Goal: Information Seeking & Learning: Learn about a topic

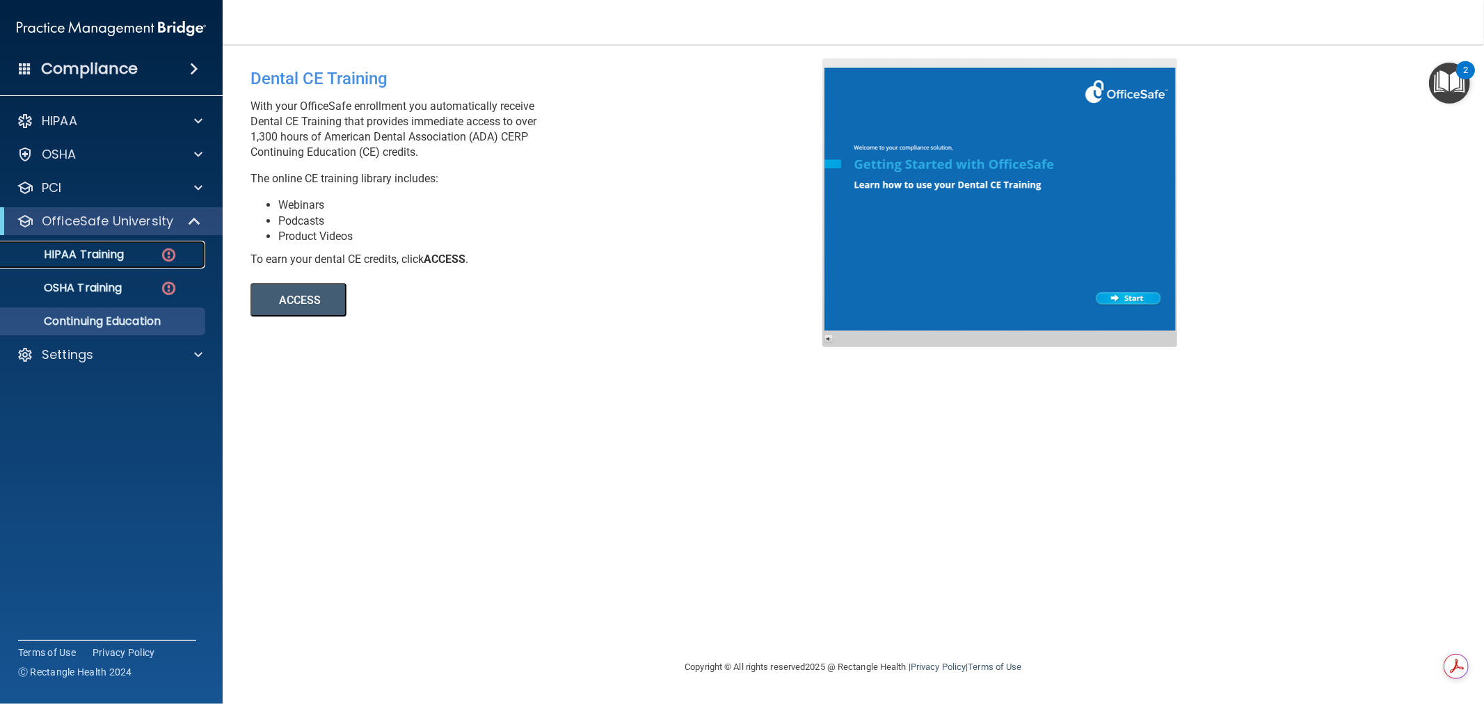
click at [107, 258] on p "HIPAA Training" at bounding box center [66, 255] width 115 height 14
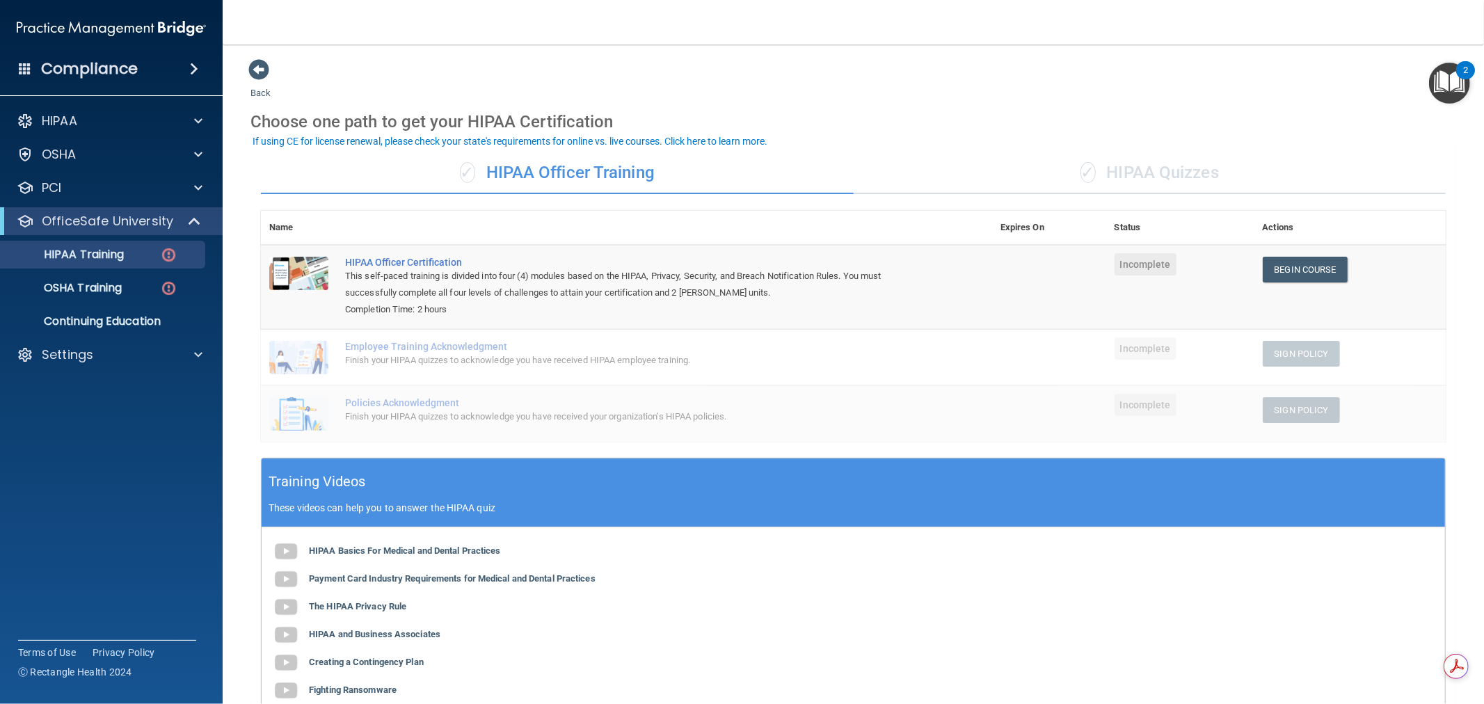
drag, startPoint x: 714, startPoint y: 173, endPoint x: 484, endPoint y: 177, distance: 230.4
click at [484, 177] on div "✓ HIPAA Officer Training" at bounding box center [557, 173] width 593 height 42
click at [846, 56] on main "Back Choose one path to get your HIPAA Certification ✓ HIPAA Officer Training ✓…" at bounding box center [854, 375] width 1262 height 660
click at [1122, 162] on div "✓ HIPAA Quizzes" at bounding box center [1150, 173] width 593 height 42
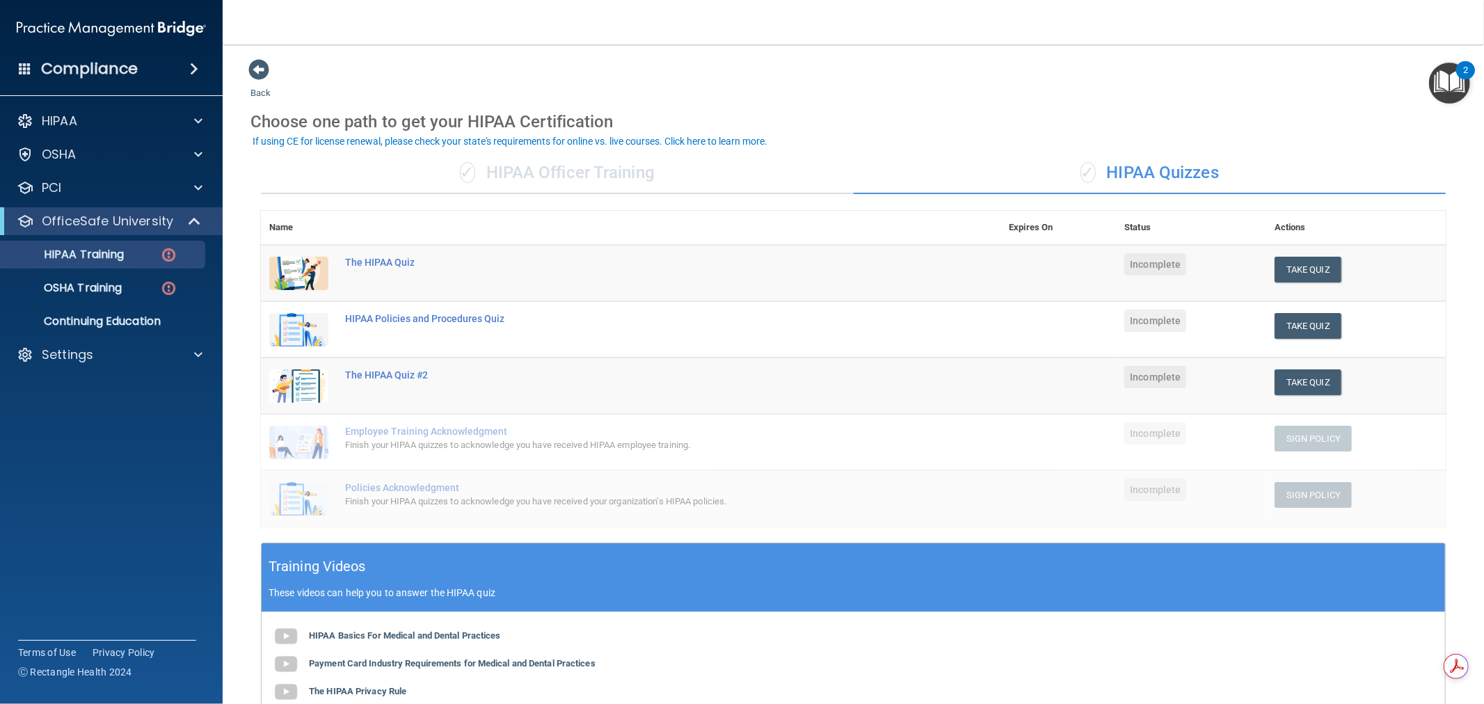
drag, startPoint x: 1152, startPoint y: 46, endPoint x: 1125, endPoint y: 46, distance: 26.4
click at [1125, 46] on main "Back Choose one path to get your HIPAA Certification ✓ HIPAA Officer Training ✓…" at bounding box center [854, 375] width 1262 height 660
drag, startPoint x: 1017, startPoint y: 43, endPoint x: 1004, endPoint y: 45, distance: 13.3
click at [1004, 45] on main "Back Choose one path to get your HIPAA Certification ✓ HIPAA Officer Training ✓…" at bounding box center [854, 375] width 1262 height 660
drag, startPoint x: 959, startPoint y: 45, endPoint x: 938, endPoint y: 46, distance: 20.9
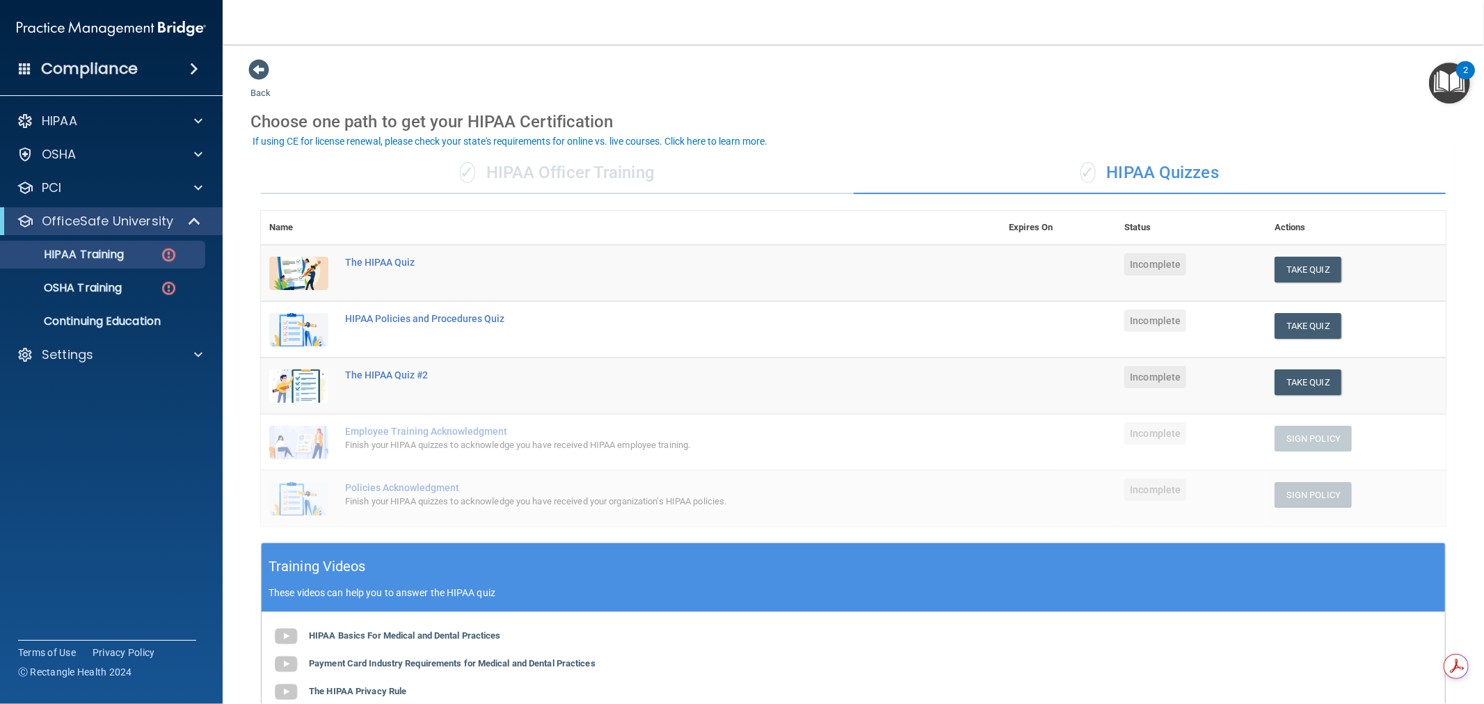
click at [940, 45] on main "Back Choose one path to get your HIPAA Certification ✓ HIPAA Officer Training ✓…" at bounding box center [854, 375] width 1262 height 660
click at [630, 182] on div "✓ HIPAA Officer Training" at bounding box center [557, 173] width 593 height 42
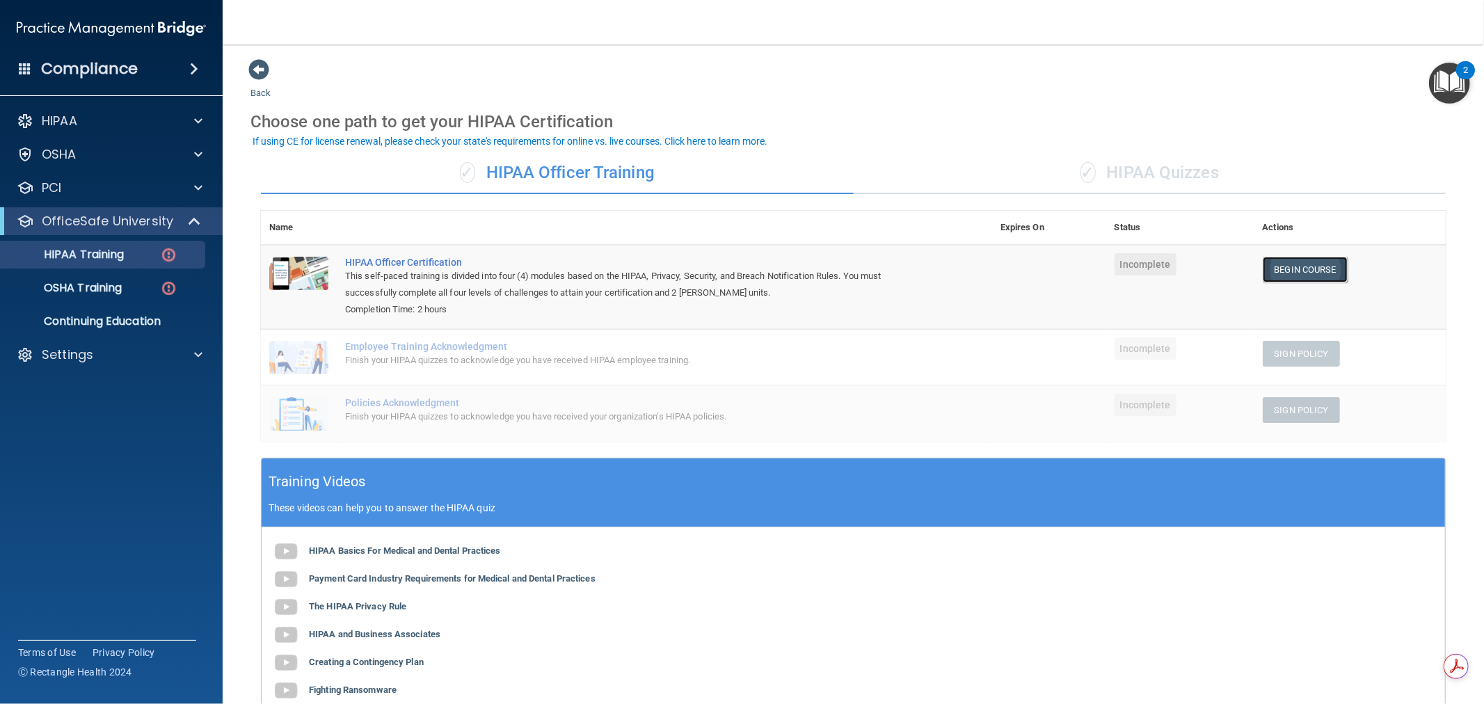
click at [1313, 261] on link "Begin Course" at bounding box center [1305, 270] width 85 height 26
drag, startPoint x: 677, startPoint y: 44, endPoint x: 646, endPoint y: 45, distance: 31.3
click at [646, 45] on main "Back Choose one path to get your HIPAA Certification ✓ HIPAA Officer Training ✓…" at bounding box center [854, 375] width 1262 height 660
drag, startPoint x: 830, startPoint y: 44, endPoint x: 808, endPoint y: 47, distance: 22.4
click at [808, 47] on main "Back Choose one path to get your HIPAA Certification ✓ HIPAA Officer Training ✓…" at bounding box center [854, 375] width 1262 height 660
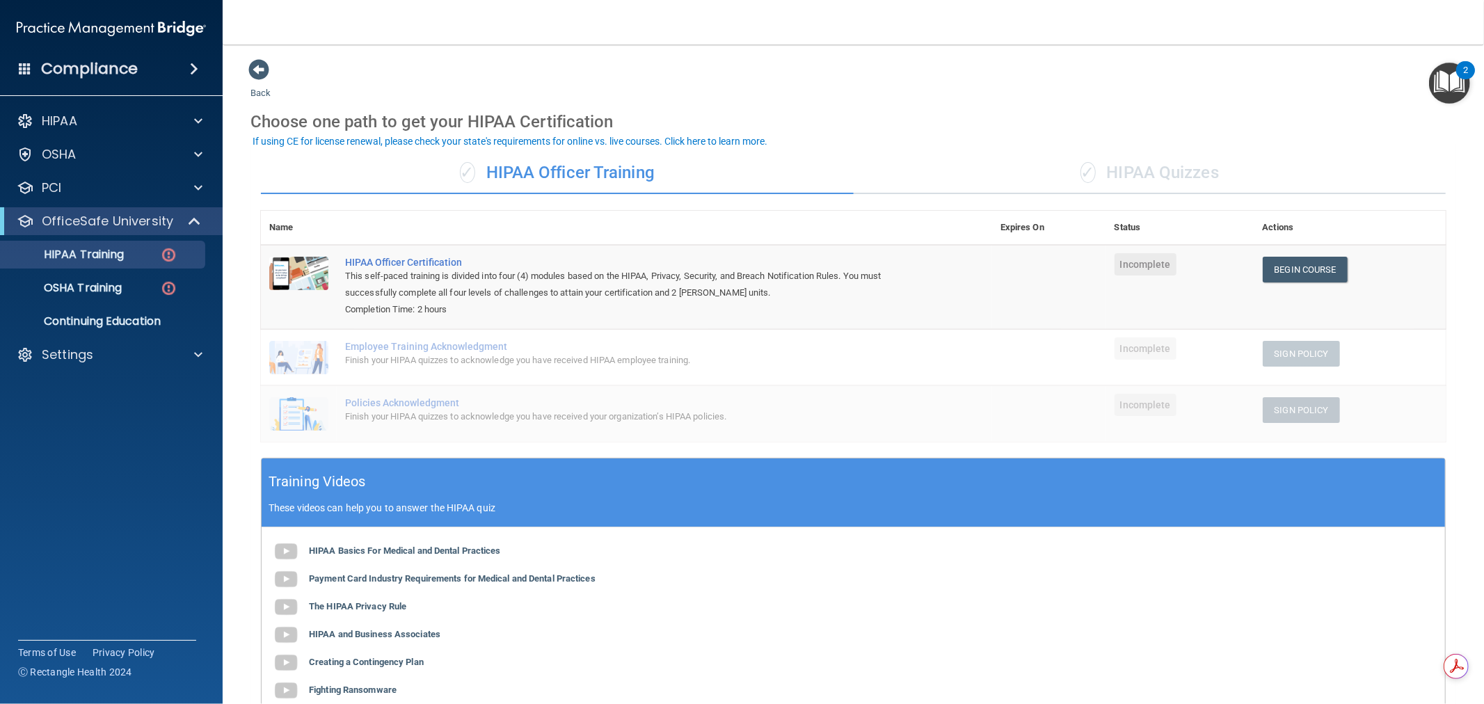
drag, startPoint x: 972, startPoint y: 43, endPoint x: 934, endPoint y: 47, distance: 37.7
click at [934, 47] on main "Back Choose one path to get your HIPAA Certification ✓ HIPAA Officer Training ✓…" at bounding box center [854, 375] width 1262 height 660
drag, startPoint x: 934, startPoint y: 47, endPoint x: 903, endPoint y: 45, distance: 30.7
click at [903, 45] on main "Back Choose one path to get your HIPAA Certification ✓ HIPAA Officer Training ✓…" at bounding box center [854, 375] width 1262 height 660
drag, startPoint x: 903, startPoint y: 45, endPoint x: 846, endPoint y: 45, distance: 56.4
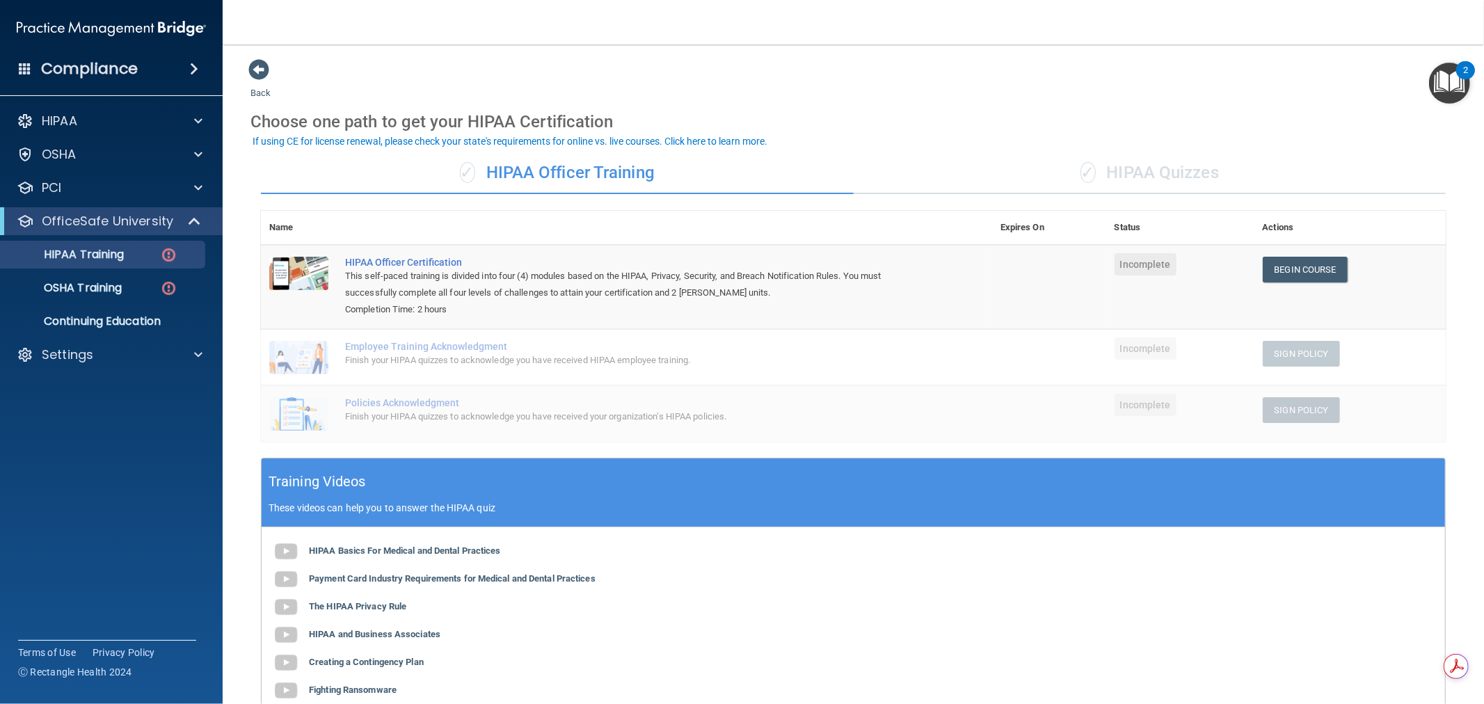
click at [846, 45] on main "Back Choose one path to get your HIPAA Certification ✓ HIPAA Officer Training ✓…" at bounding box center [854, 375] width 1262 height 660
click at [1184, 164] on div "✓ HIPAA Quizzes" at bounding box center [1150, 173] width 593 height 42
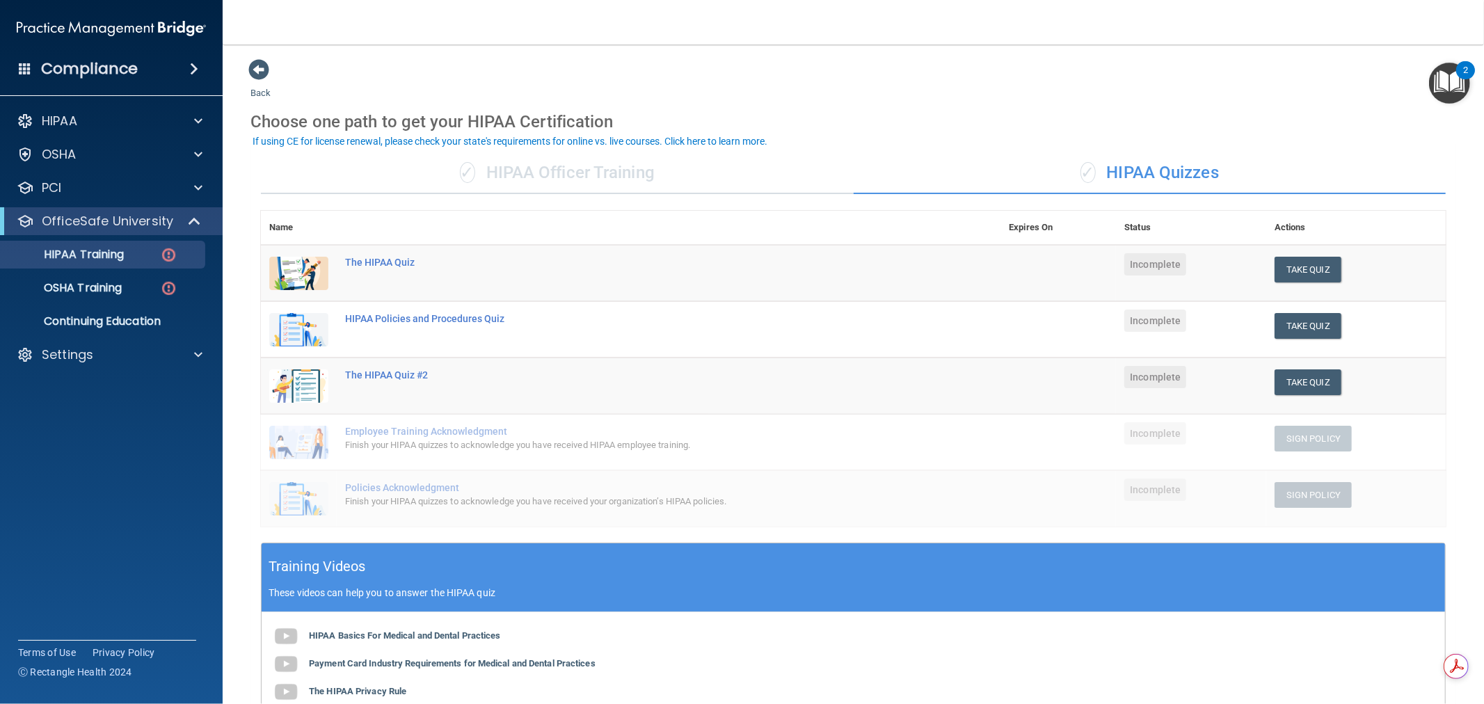
click at [532, 153] on div "✓ HIPAA Officer Training" at bounding box center [557, 173] width 593 height 42
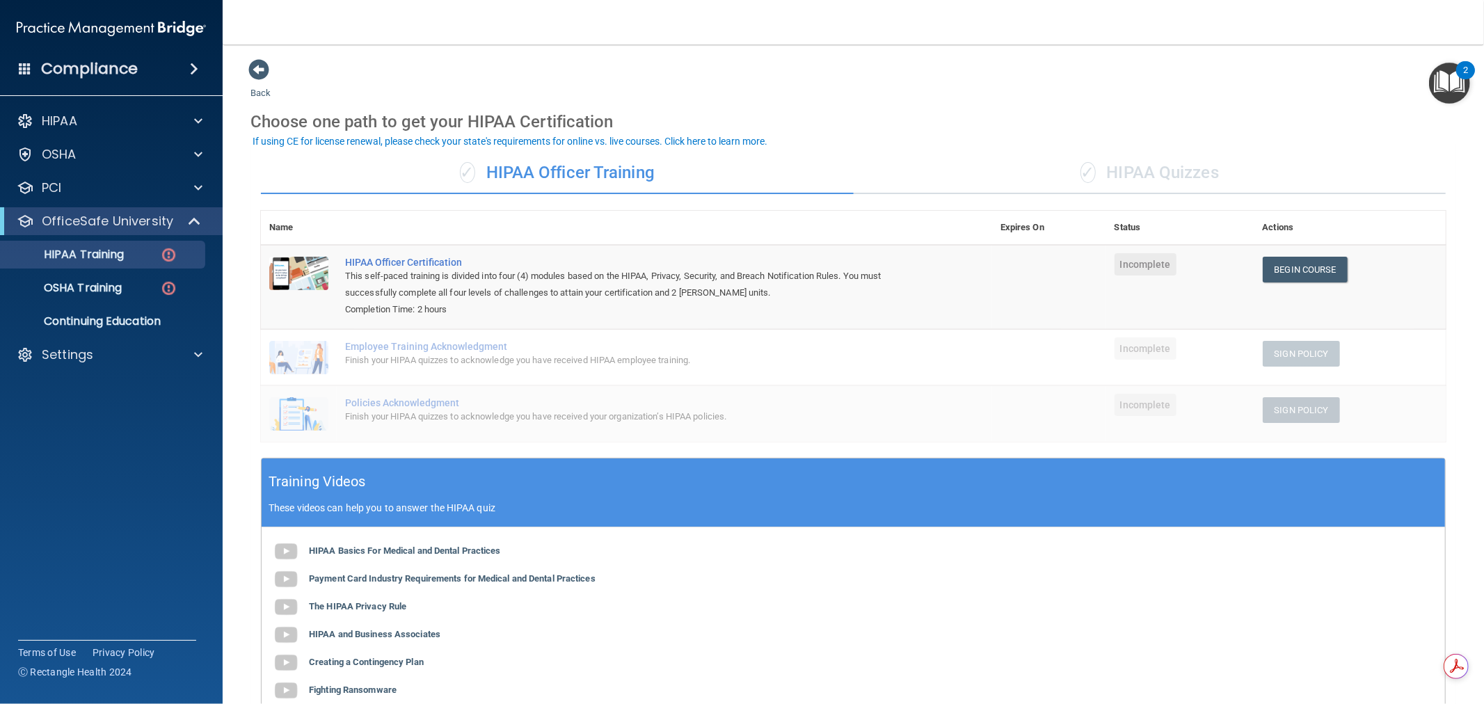
click at [1137, 161] on div "✓ HIPAA Quizzes" at bounding box center [1150, 173] width 593 height 42
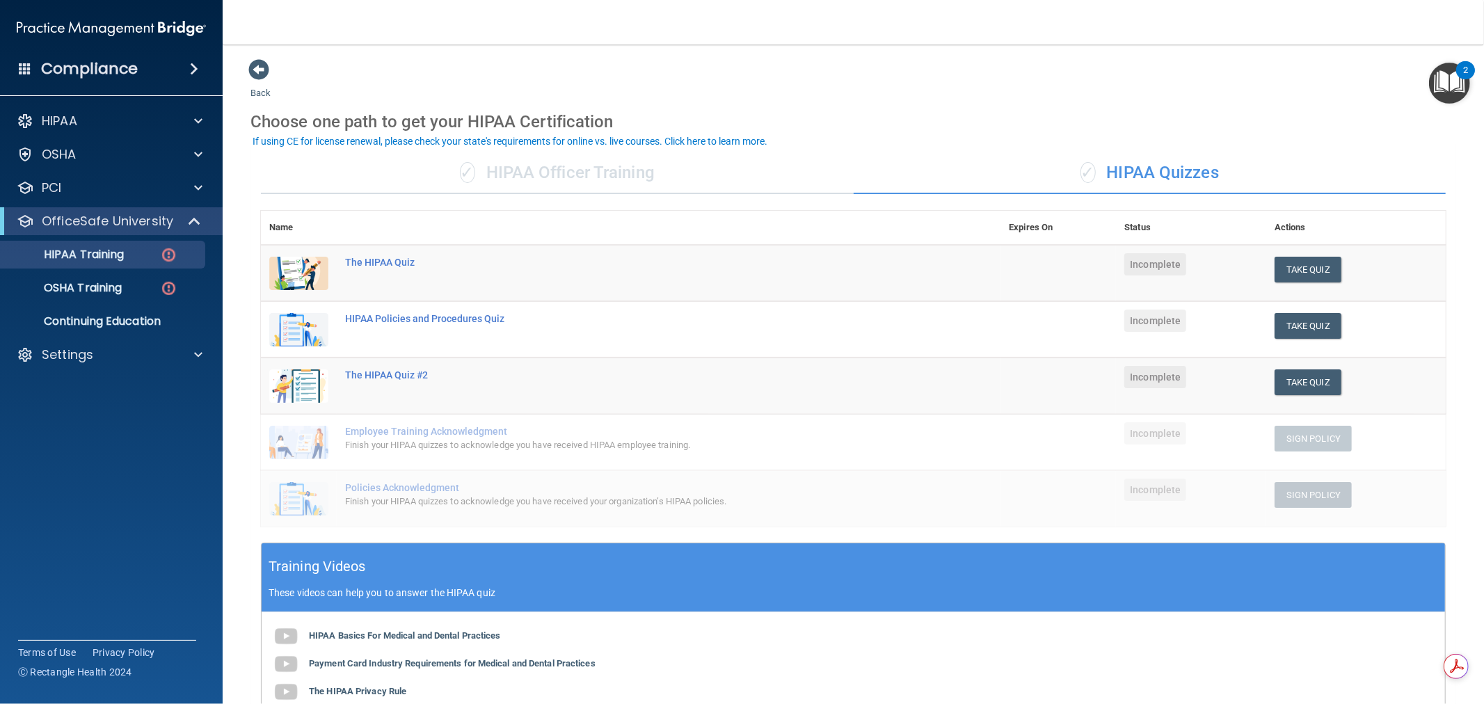
drag, startPoint x: 858, startPoint y: 50, endPoint x: 822, endPoint y: 47, distance: 36.4
click at [822, 47] on main "Back Choose one path to get your HIPAA Certification ✓ HIPAA Officer Training ✓…" at bounding box center [854, 375] width 1262 height 660
click at [194, 116] on span at bounding box center [198, 121] width 8 height 17
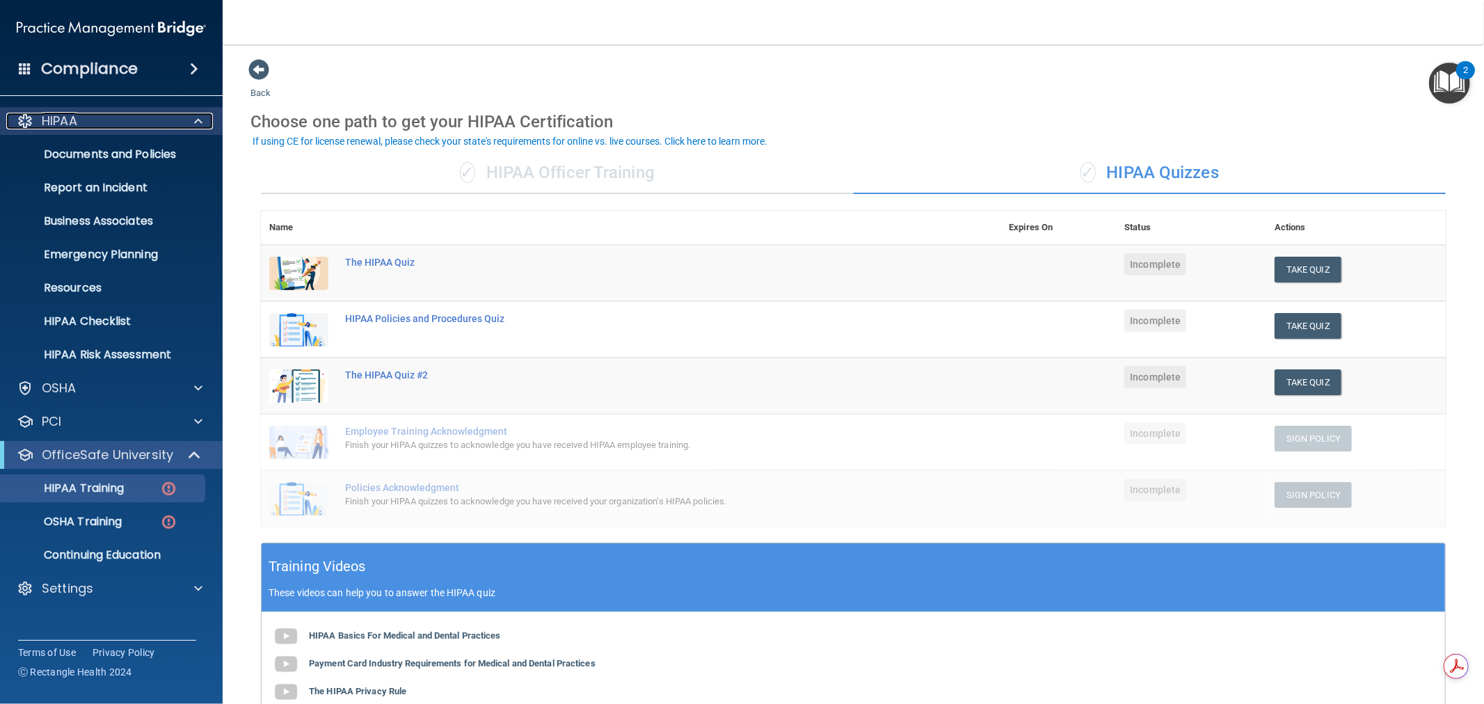
click at [185, 121] on div at bounding box center [196, 121] width 35 height 17
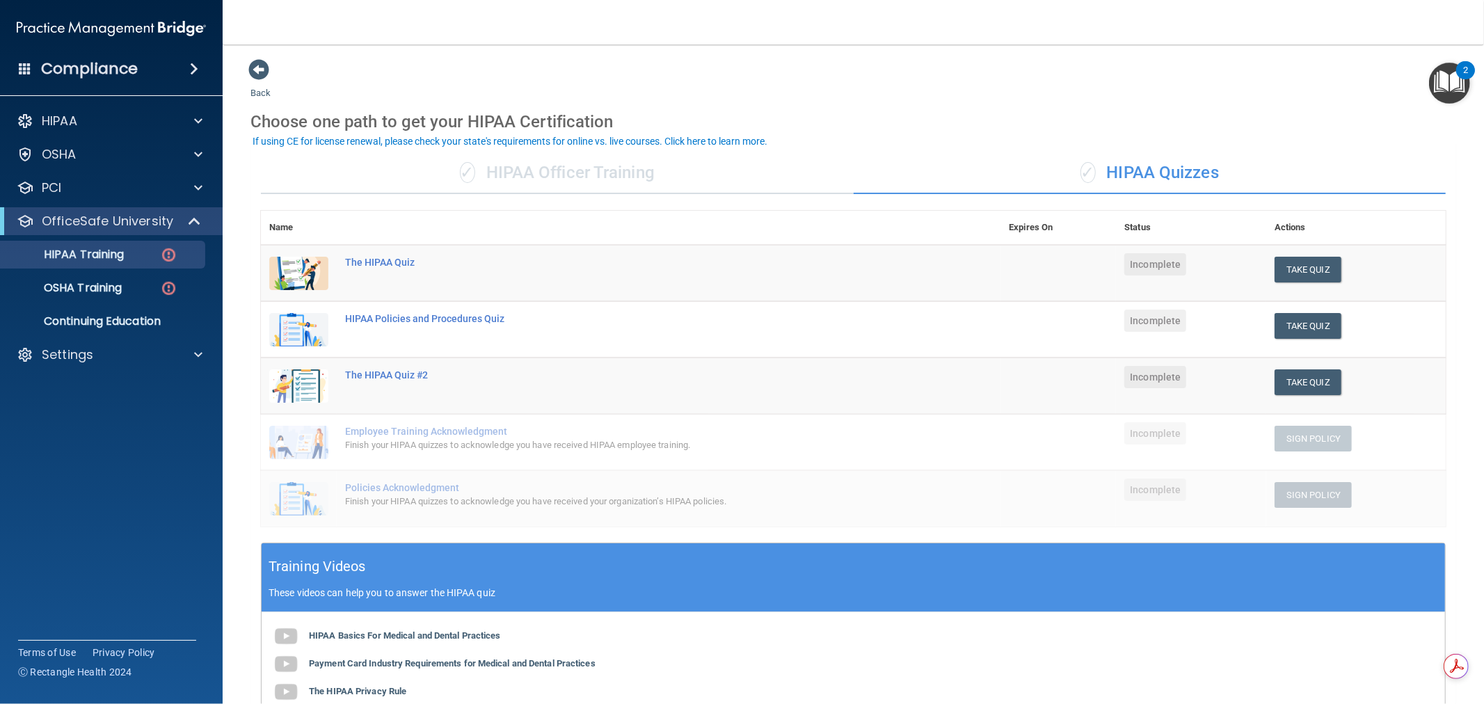
drag, startPoint x: 555, startPoint y: 46, endPoint x: 544, endPoint y: 46, distance: 11.1
click at [536, 43] on nav "Toggle navigation [PERSON_NAME] [EMAIL_ADDRESS][DOMAIN_NAME] Manage My Enterpri…" at bounding box center [854, 22] width 1262 height 45
drag, startPoint x: 738, startPoint y: 38, endPoint x: 724, endPoint y: 46, distance: 16.5
click at [724, 46] on main "Back Choose one path to get your HIPAA Certification ✓ HIPAA Officer Training ✓…" at bounding box center [854, 375] width 1262 height 660
click at [190, 124] on div at bounding box center [196, 121] width 35 height 17
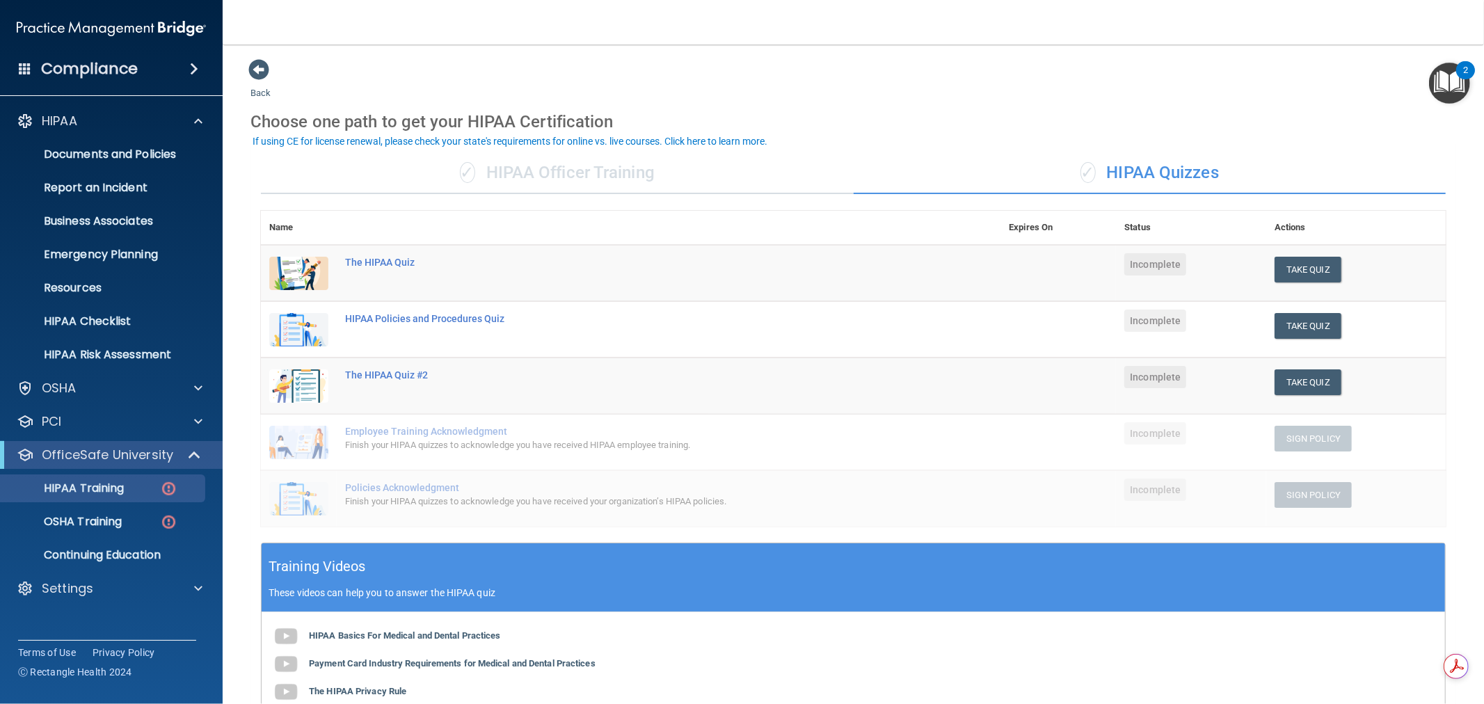
drag, startPoint x: 675, startPoint y: 45, endPoint x: 649, endPoint y: 46, distance: 26.5
click at [649, 46] on main "Back Choose one path to get your HIPAA Certification ✓ HIPAA Officer Training ✓…" at bounding box center [854, 375] width 1262 height 660
drag, startPoint x: 536, startPoint y: 46, endPoint x: 524, endPoint y: 45, distance: 11.9
click at [524, 45] on main "Back Choose one path to get your HIPAA Certification ✓ HIPAA Officer Training ✓…" at bounding box center [854, 375] width 1262 height 660
drag, startPoint x: 526, startPoint y: 43, endPoint x: 513, endPoint y: 44, distance: 13.2
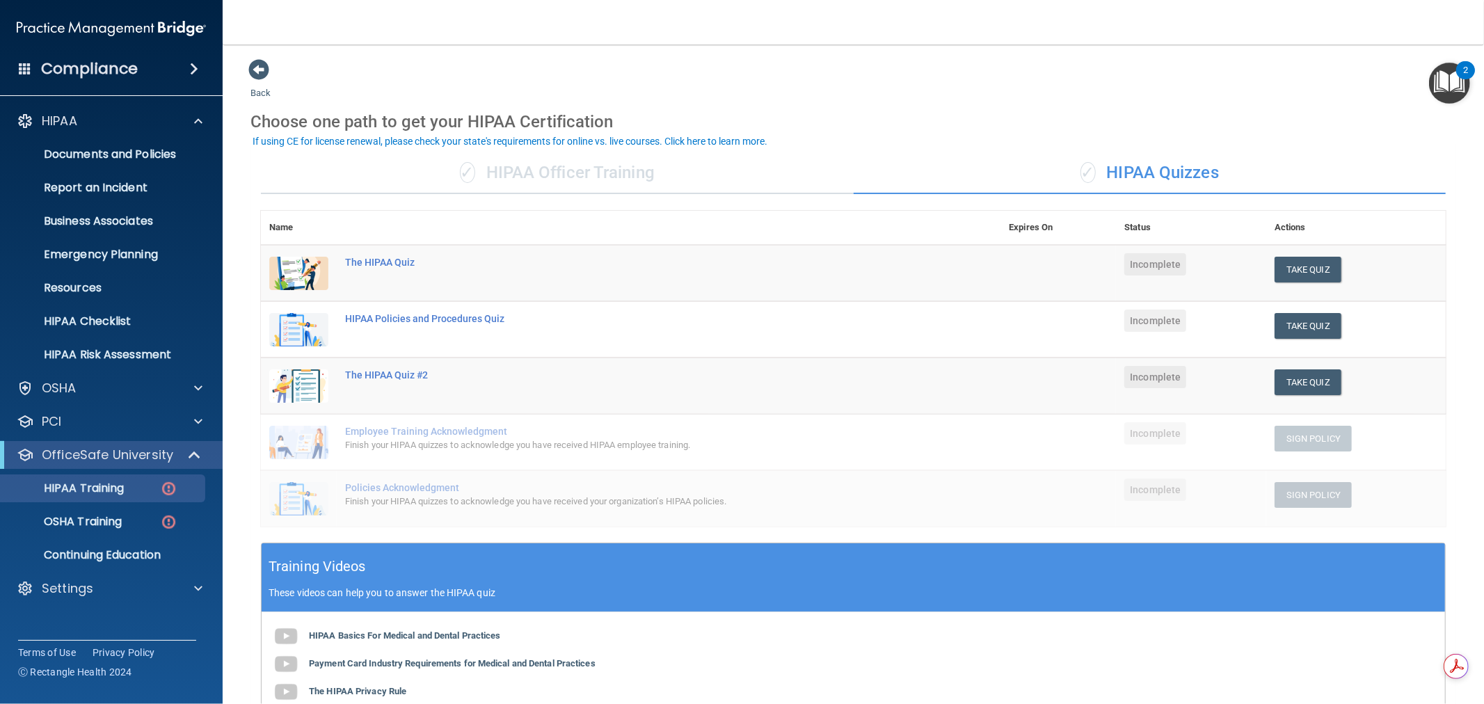
click at [513, 45] on main "Back Choose one path to get your HIPAA Certification ✓ HIPAA Officer Training ✓…" at bounding box center [854, 375] width 1262 height 660
drag, startPoint x: 510, startPoint y: 45, endPoint x: 498, endPoint y: 45, distance: 11.8
click at [498, 45] on main "Back Choose one path to get your HIPAA Certification ✓ HIPAA Officer Training ✓…" at bounding box center [854, 375] width 1262 height 660
click at [151, 125] on div "HIPAA" at bounding box center [92, 121] width 173 height 17
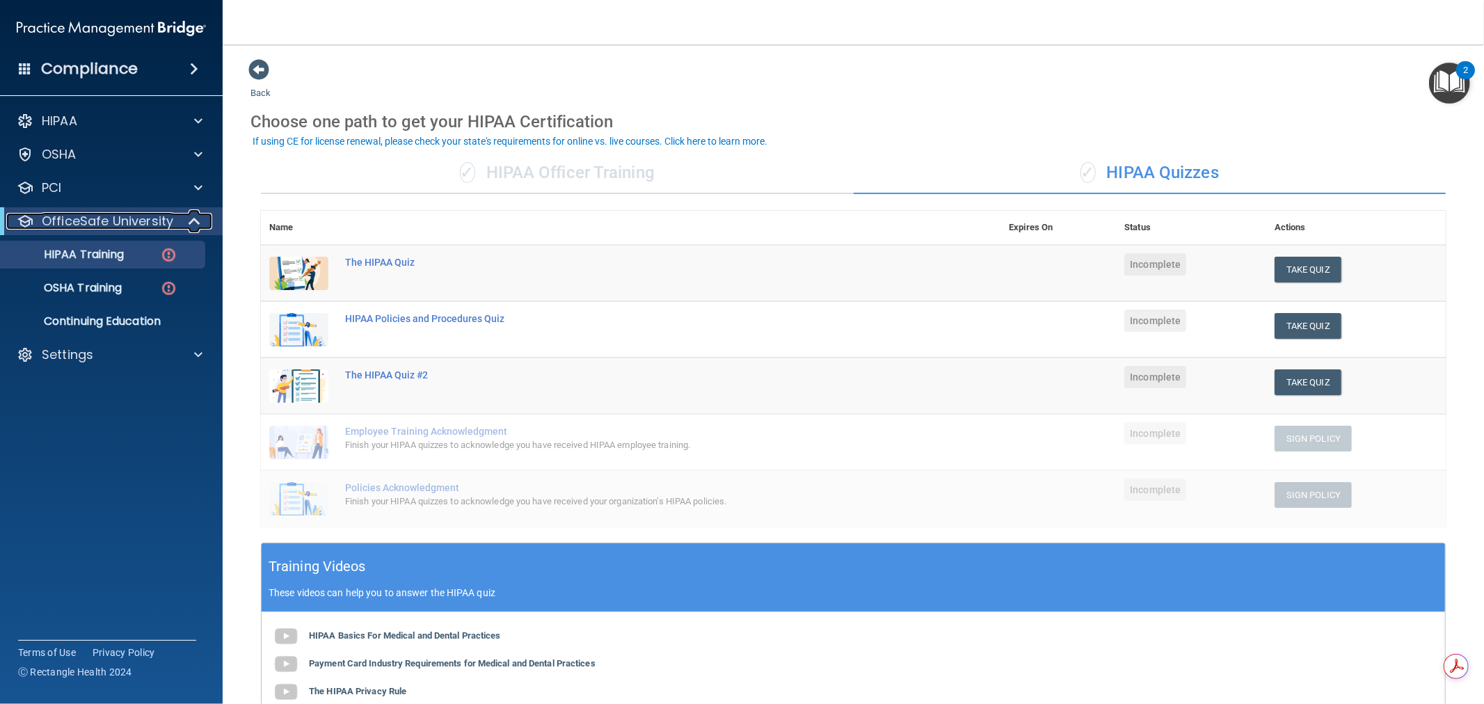
click at [191, 220] on span at bounding box center [196, 221] width 12 height 17
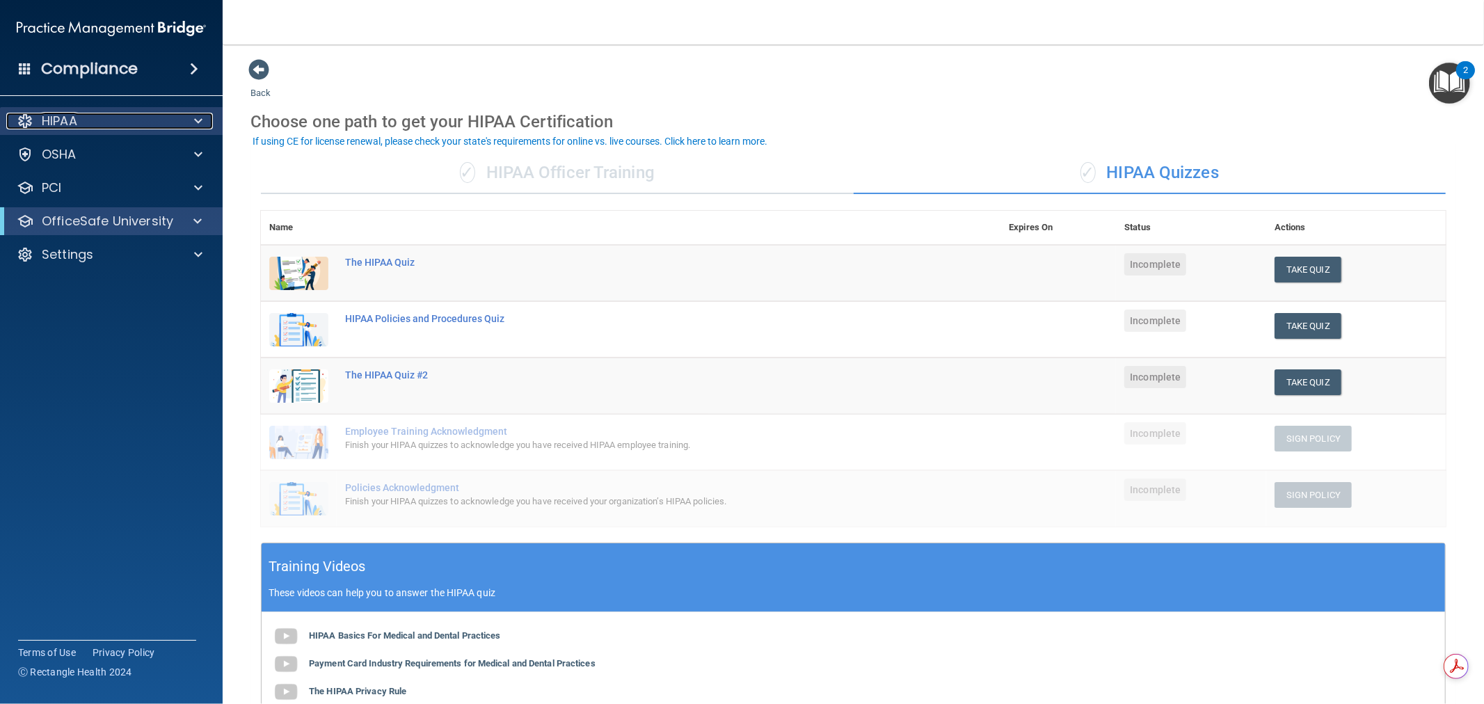
click at [194, 122] on span at bounding box center [198, 121] width 8 height 17
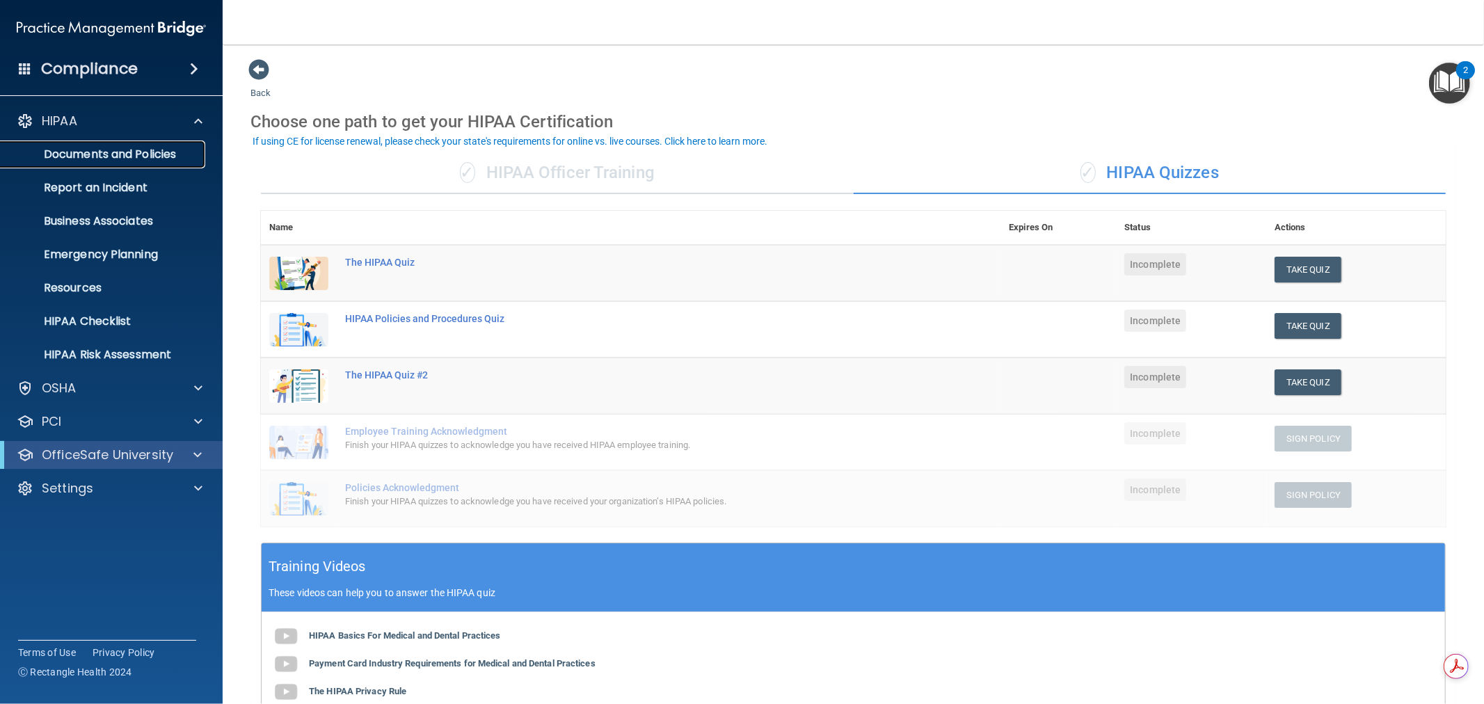
click at [165, 154] on p "Documents and Policies" at bounding box center [104, 155] width 190 height 14
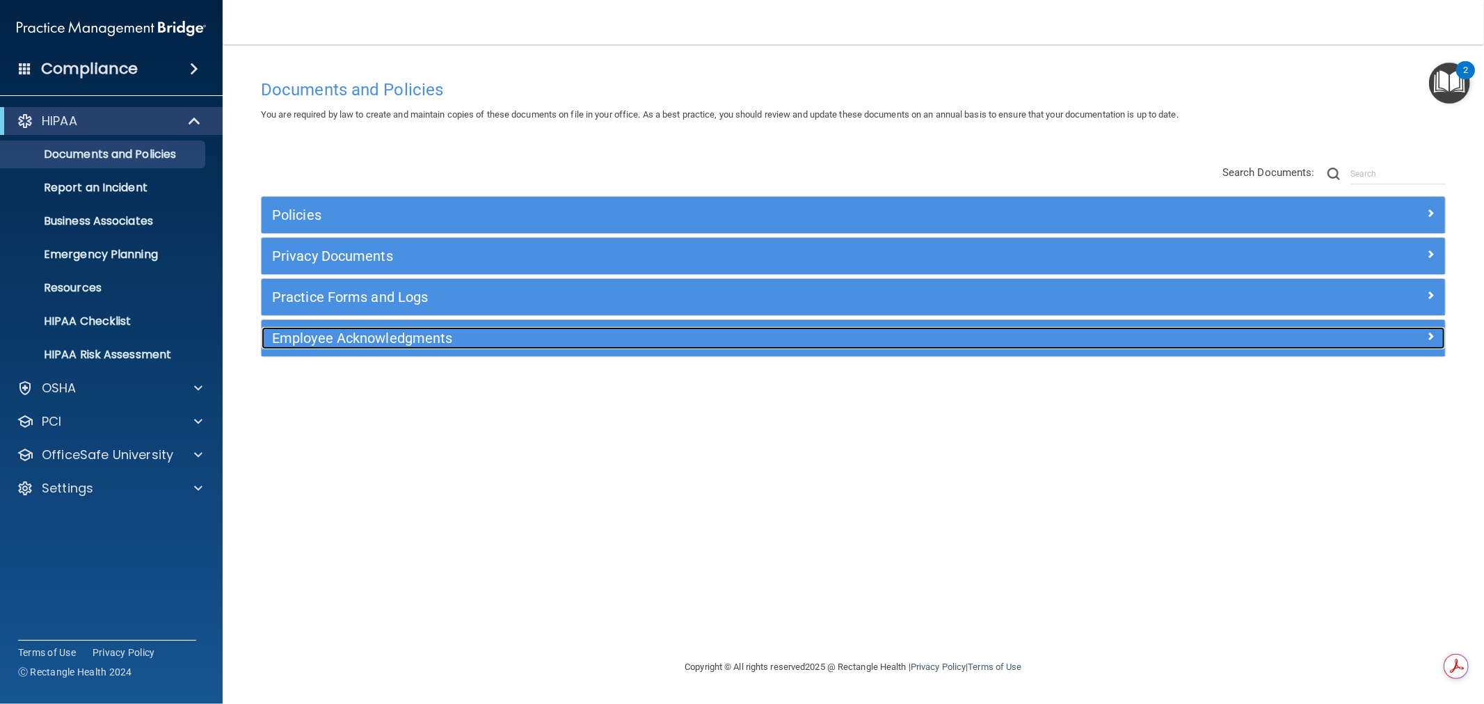
click at [369, 339] on h5 "Employee Acknowledgments" at bounding box center [705, 338] width 867 height 15
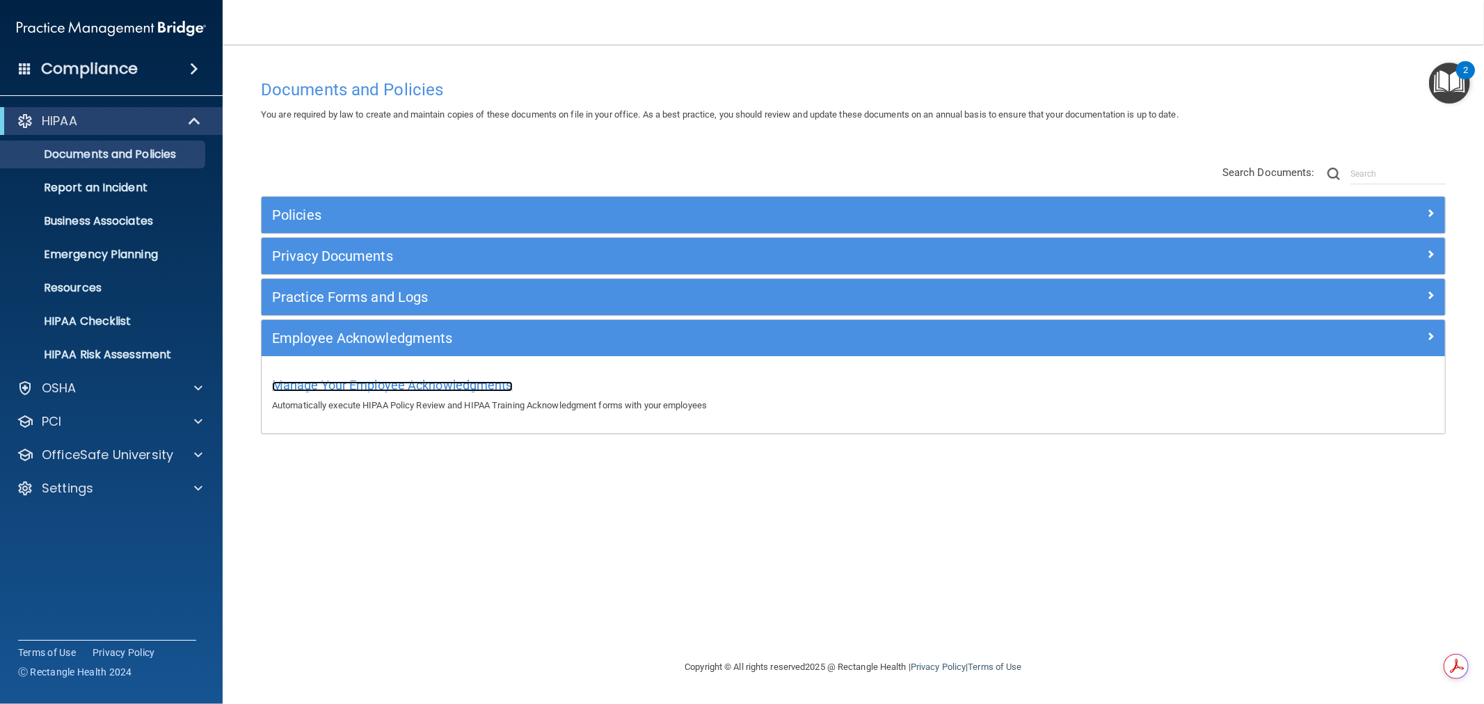
click at [350, 384] on span "Manage Your Employee Acknowledgments" at bounding box center [392, 385] width 241 height 15
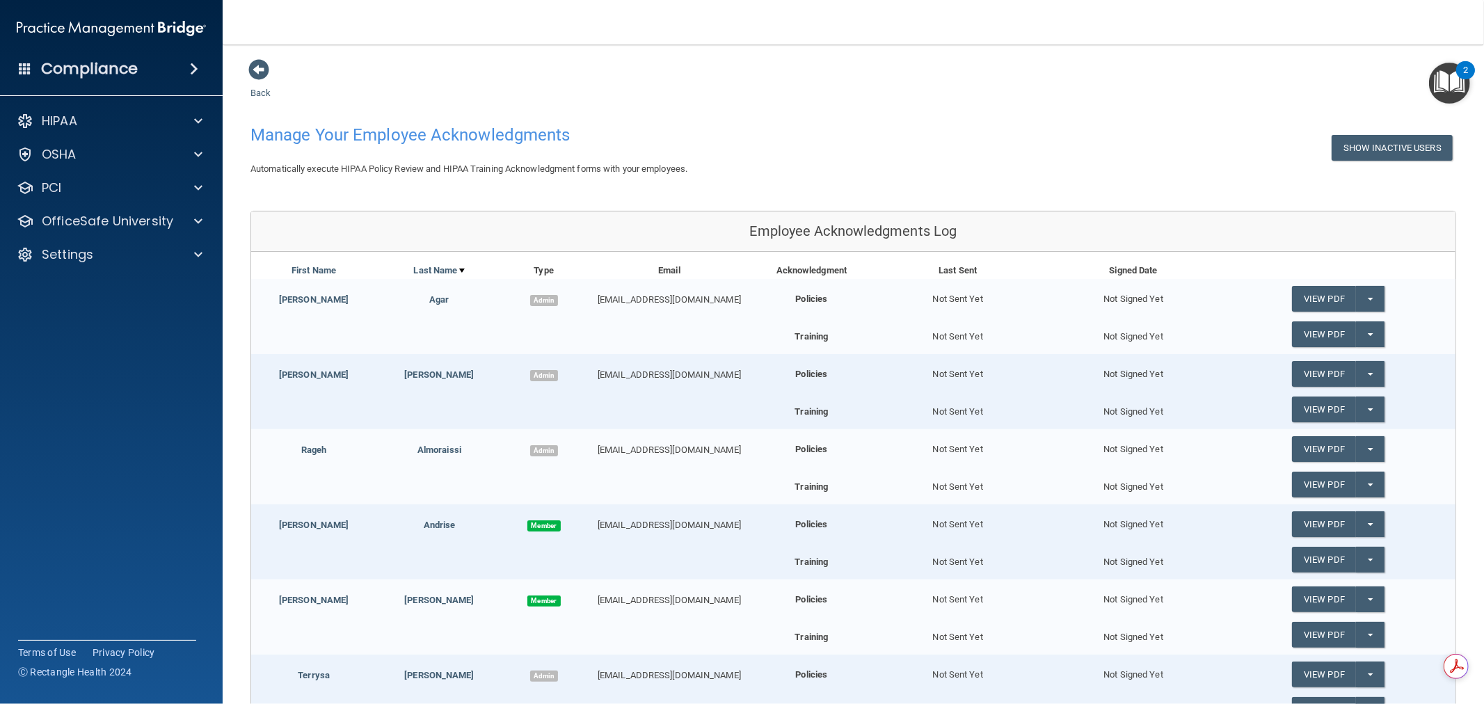
drag, startPoint x: 893, startPoint y: 40, endPoint x: 864, endPoint y: 47, distance: 29.9
click at [864, 47] on main "Back Manage Your Employee Acknowledgments Show Inactive Users Automatically exe…" at bounding box center [854, 375] width 1262 height 660
click at [261, 86] on div "Back Manage Your Employee Acknowledgments Show Inactive Users Automatically exe…" at bounding box center [854, 464] width 1206 height 812
click at [262, 89] on link "Back" at bounding box center [261, 84] width 20 height 27
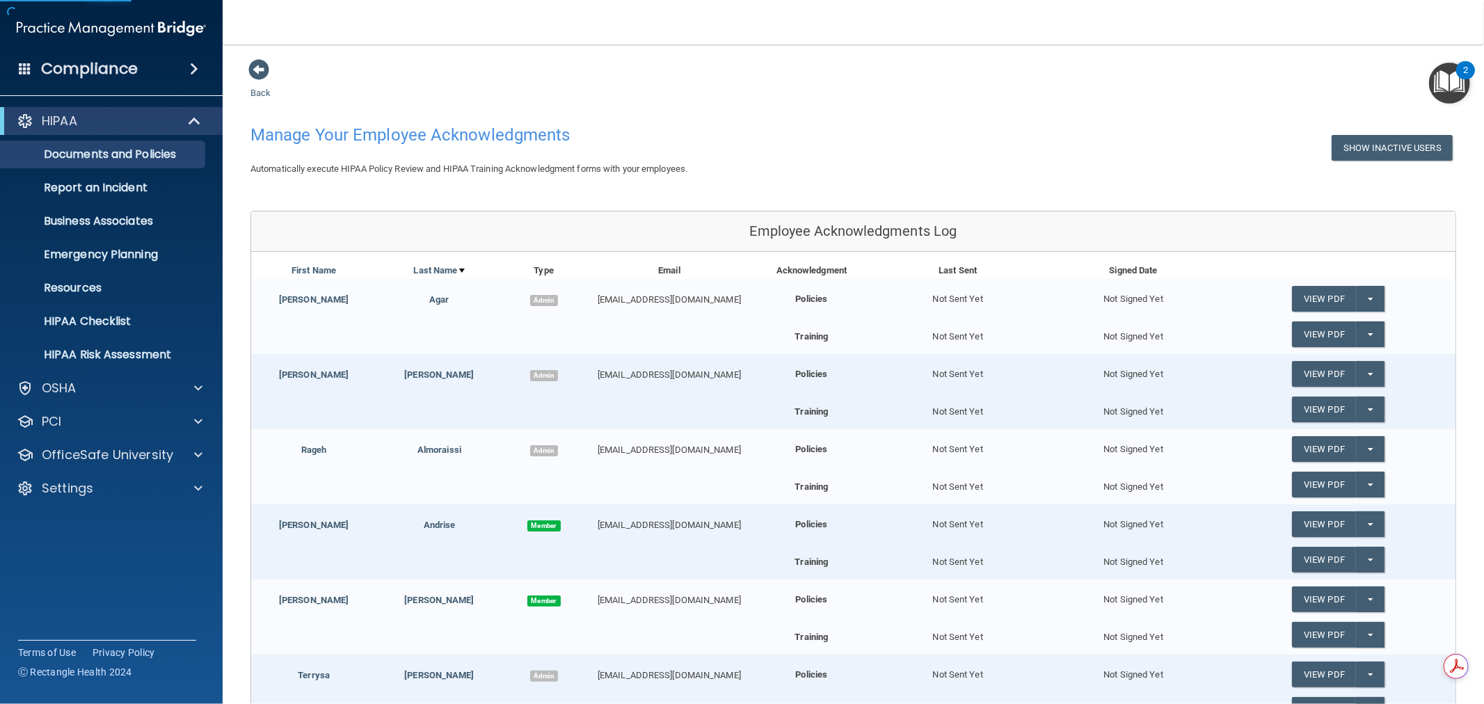
drag, startPoint x: 523, startPoint y: 49, endPoint x: 498, endPoint y: 44, distance: 25.5
click at [498, 45] on main "Back Manage Your Employee Acknowledgments Show Inactive Users Automatically exe…" at bounding box center [854, 375] width 1262 height 660
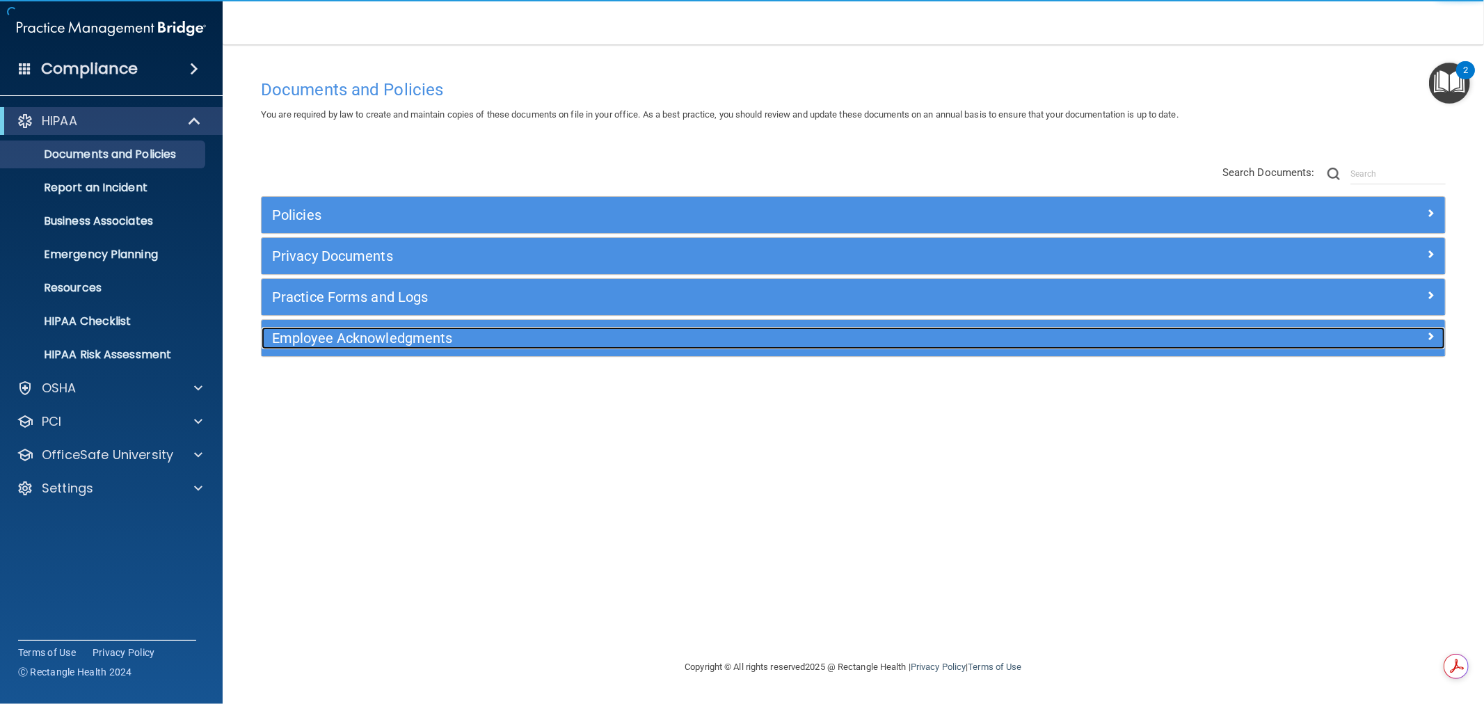
click at [427, 342] on h5 "Employee Acknowledgments" at bounding box center [705, 338] width 867 height 15
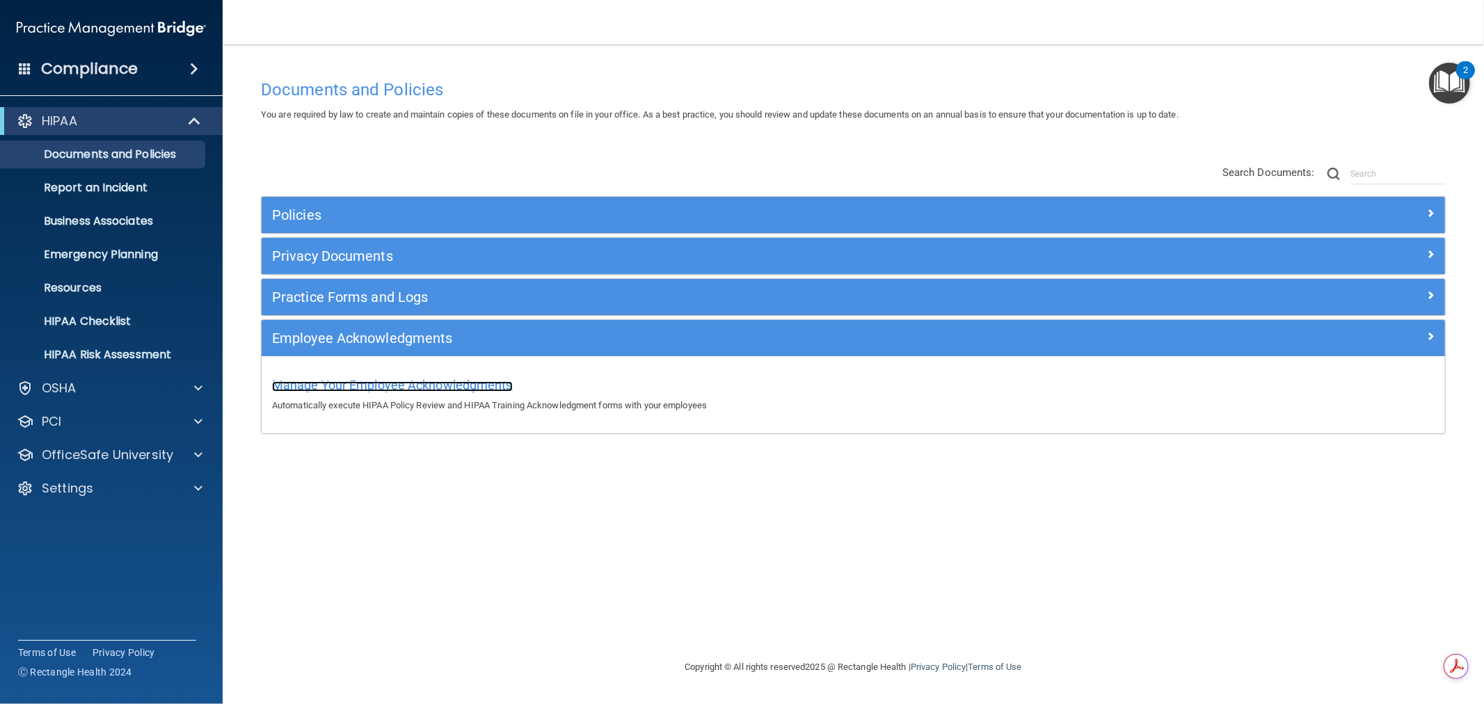
click at [399, 390] on span "Manage Your Employee Acknowledgments" at bounding box center [392, 385] width 241 height 15
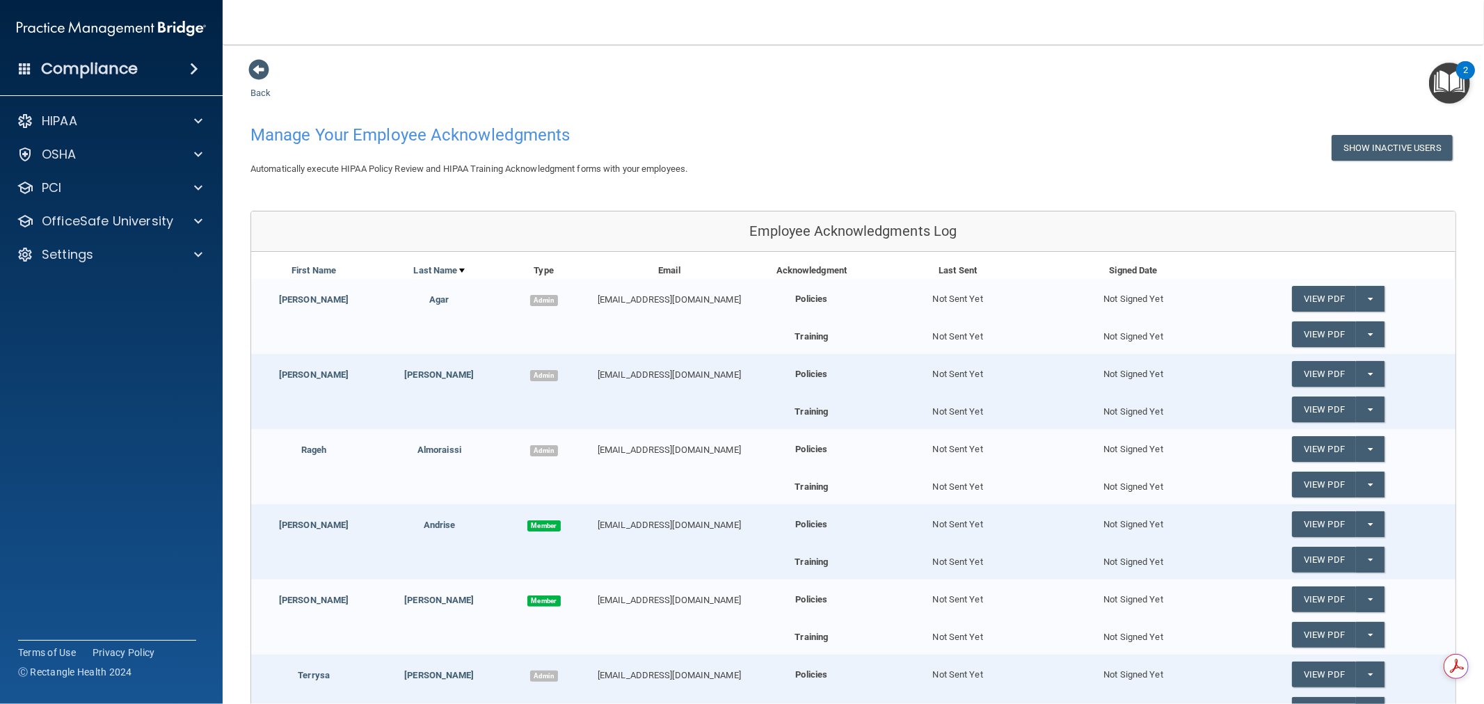
drag, startPoint x: 657, startPoint y: 49, endPoint x: 555, endPoint y: 56, distance: 101.8
click at [615, 46] on main "Back Manage Your Employee Acknowledgments Show Inactive Users Automatically exe…" at bounding box center [854, 375] width 1262 height 660
drag, startPoint x: 565, startPoint y: 50, endPoint x: 547, endPoint y: 42, distance: 19.9
click at [548, 40] on nav "Toggle navigation [PERSON_NAME] [EMAIL_ADDRESS][DOMAIN_NAME] Manage My Enterpri…" at bounding box center [854, 22] width 1262 height 45
